Goal: Transaction & Acquisition: Purchase product/service

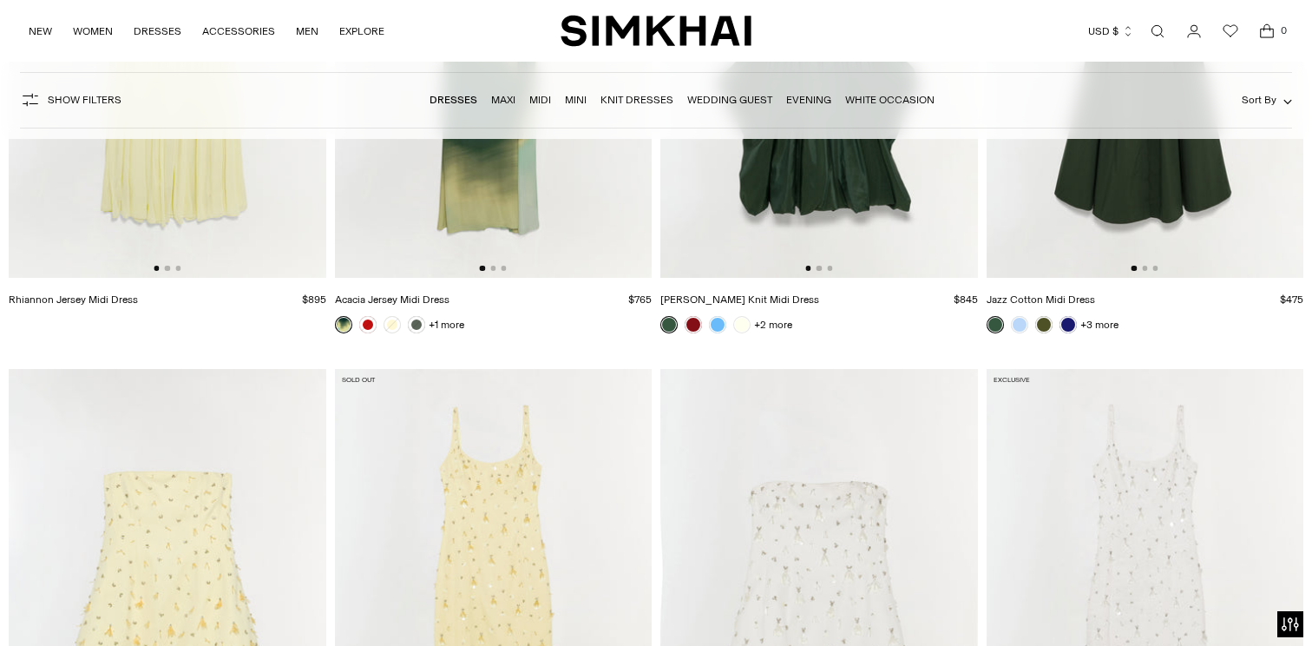
scroll to position [9504, 0]
click at [1153, 32] on link "Open search modal" at bounding box center [1157, 31] width 35 height 35
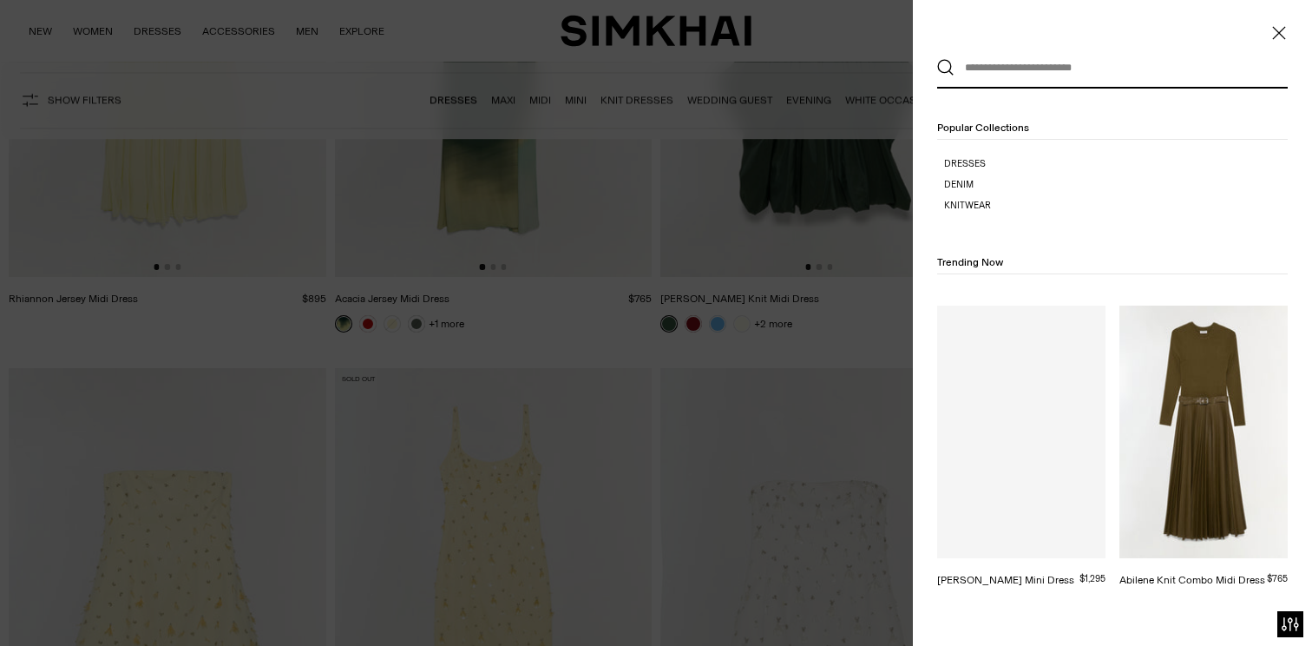
scroll to position [0, 0]
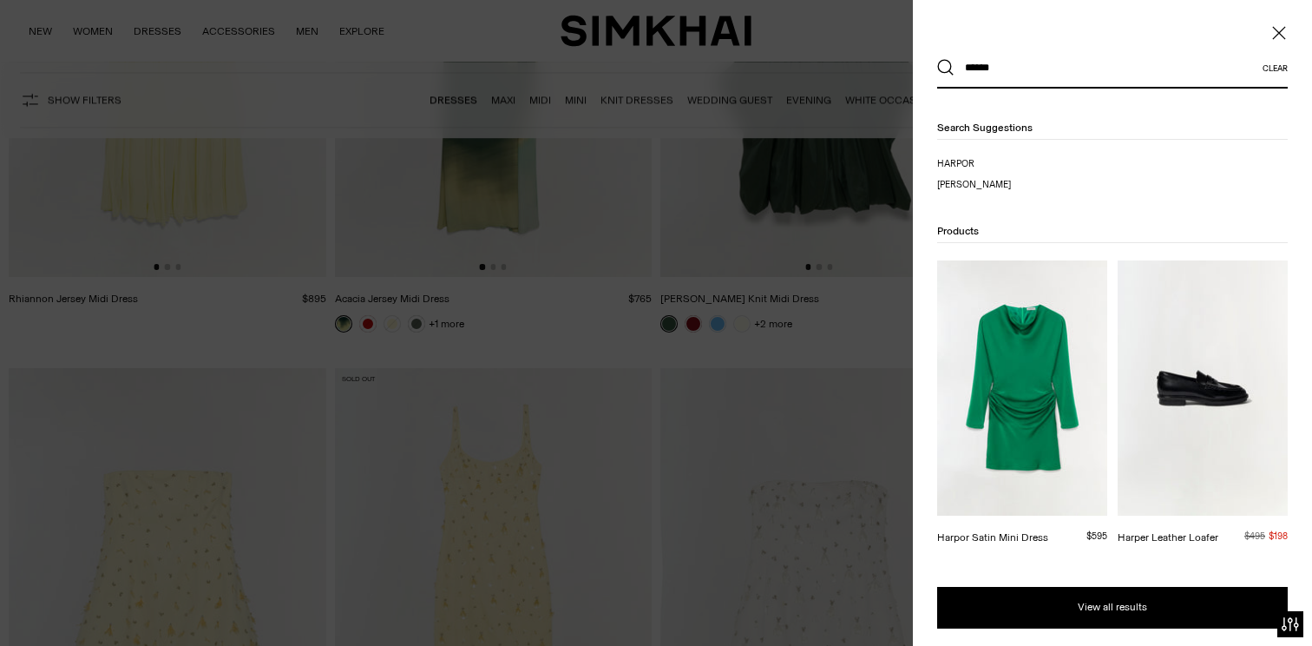
type input "******"
click at [1054, 368] on img at bounding box center [1022, 387] width 170 height 255
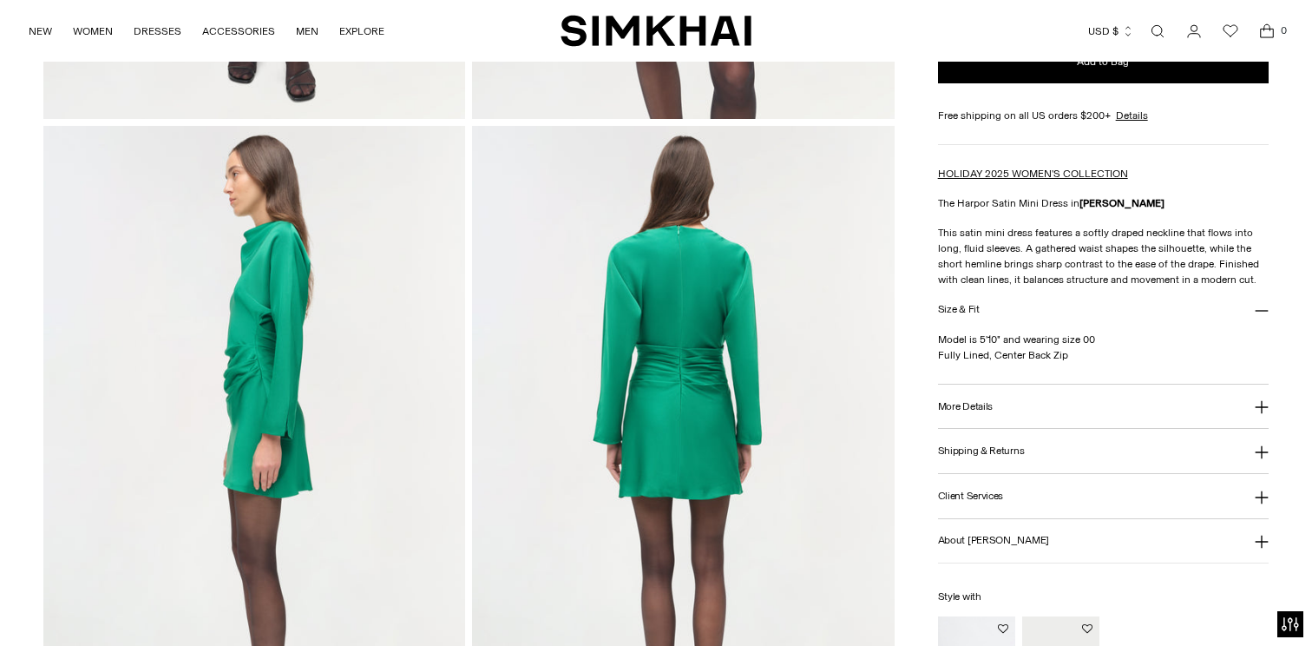
scroll to position [635, 0]
